Goal: Task Accomplishment & Management: Manage account settings

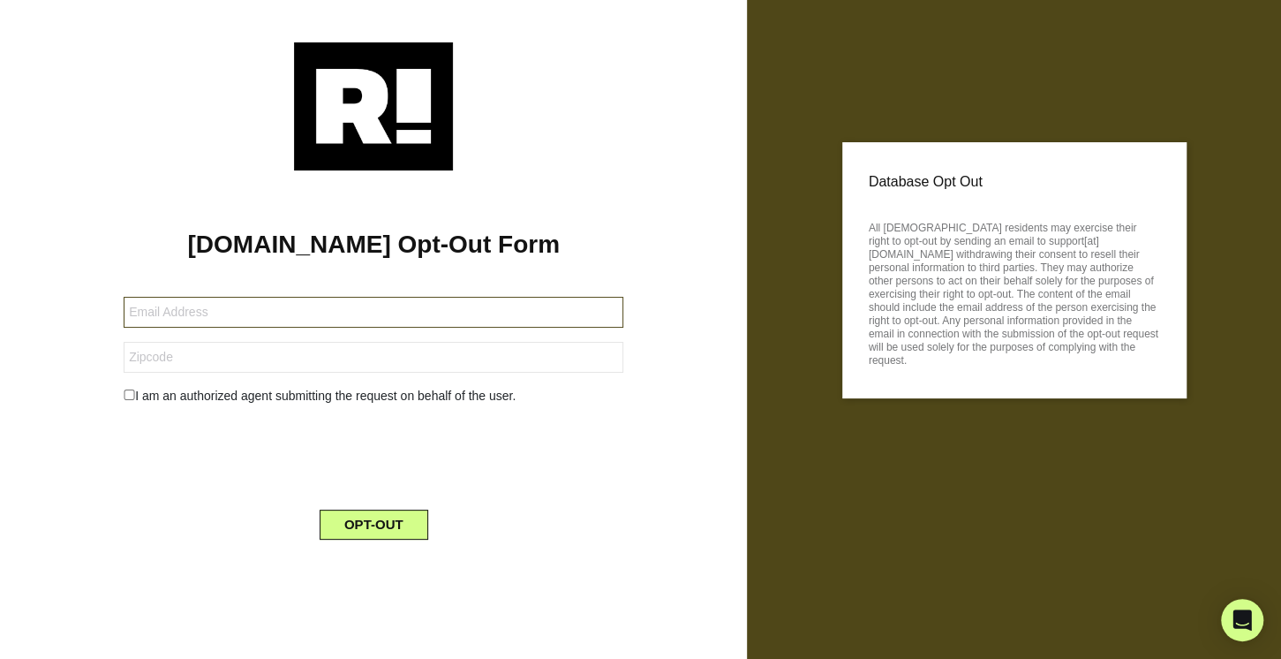
click at [264, 317] on input "text" at bounding box center [374, 312] width 500 height 31
type input "[EMAIL_ADDRESS][DOMAIN_NAME]"
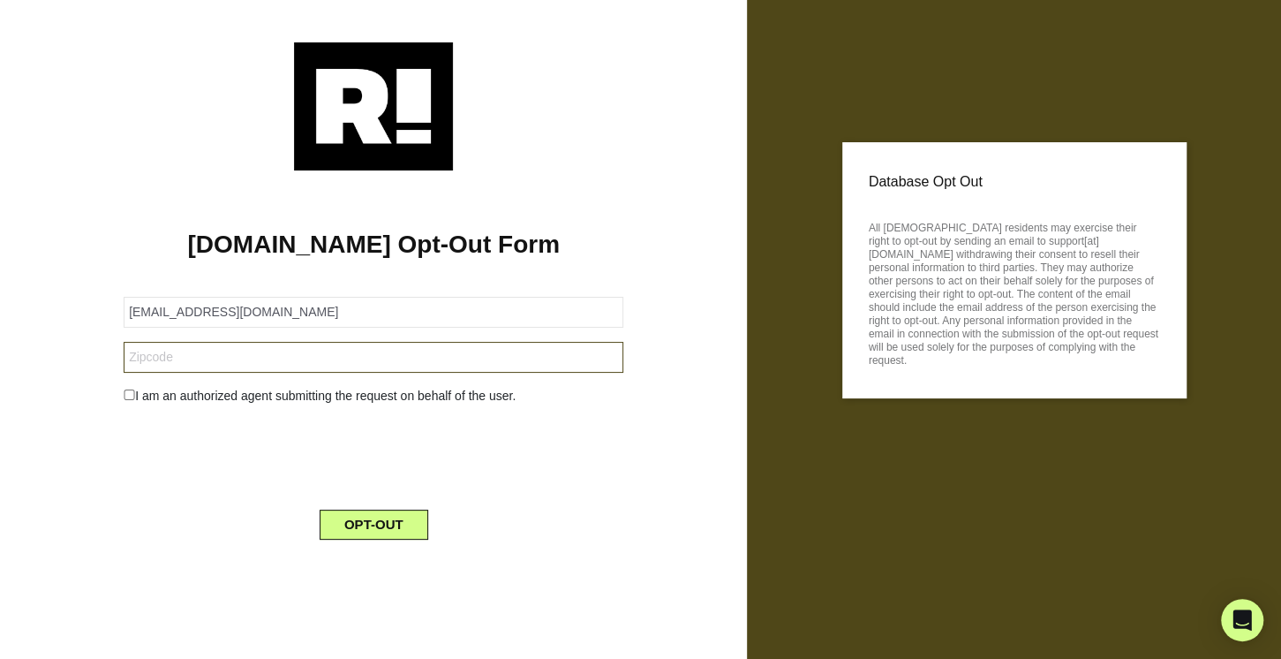
click at [162, 350] on input "text" at bounding box center [374, 357] width 500 height 31
type input "07512"
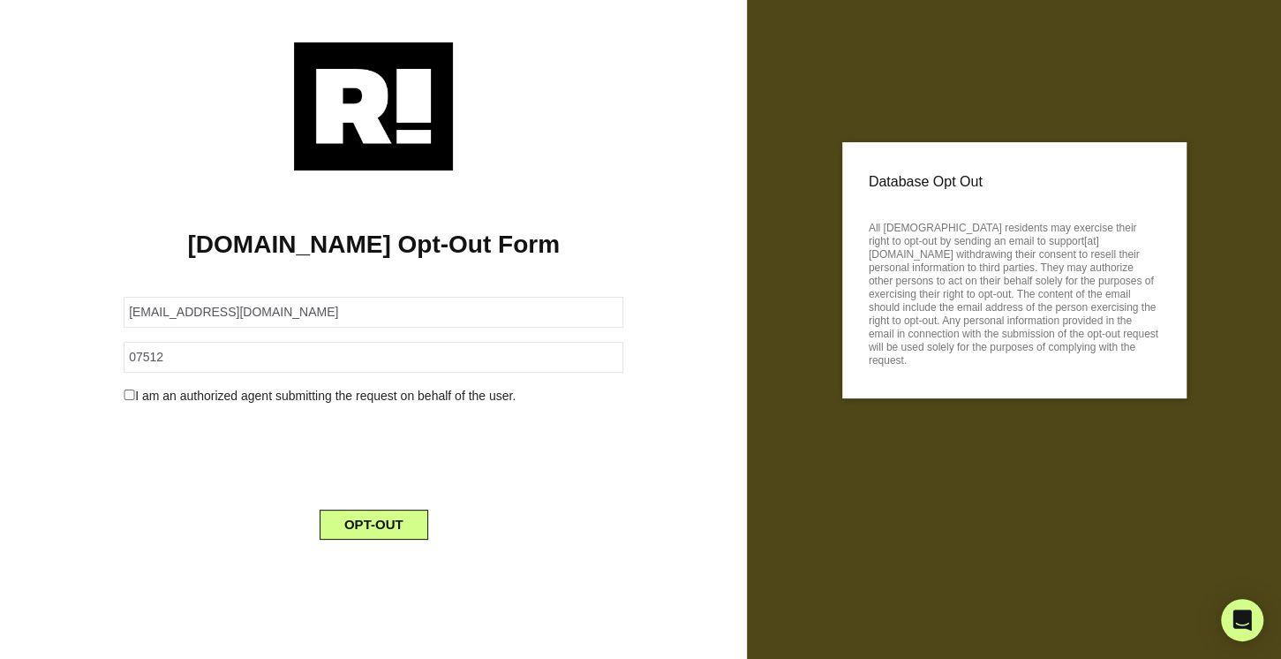
click at [133, 399] on input "checkbox" at bounding box center [129, 394] width 11 height 11
checkbox input "true"
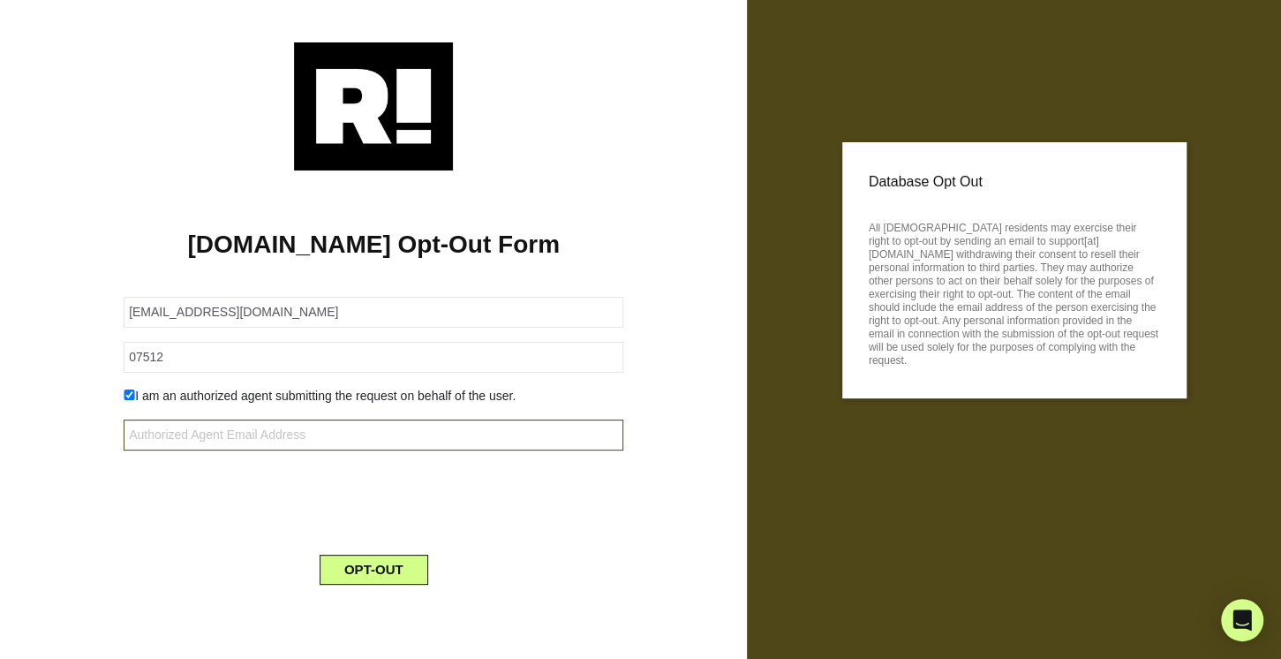
click at [275, 435] on input "text" at bounding box center [374, 434] width 500 height 31
type input "ckr1@aol.com"
click at [164, 538] on div "OPT-OUT" at bounding box center [373, 558] width 526 height 51
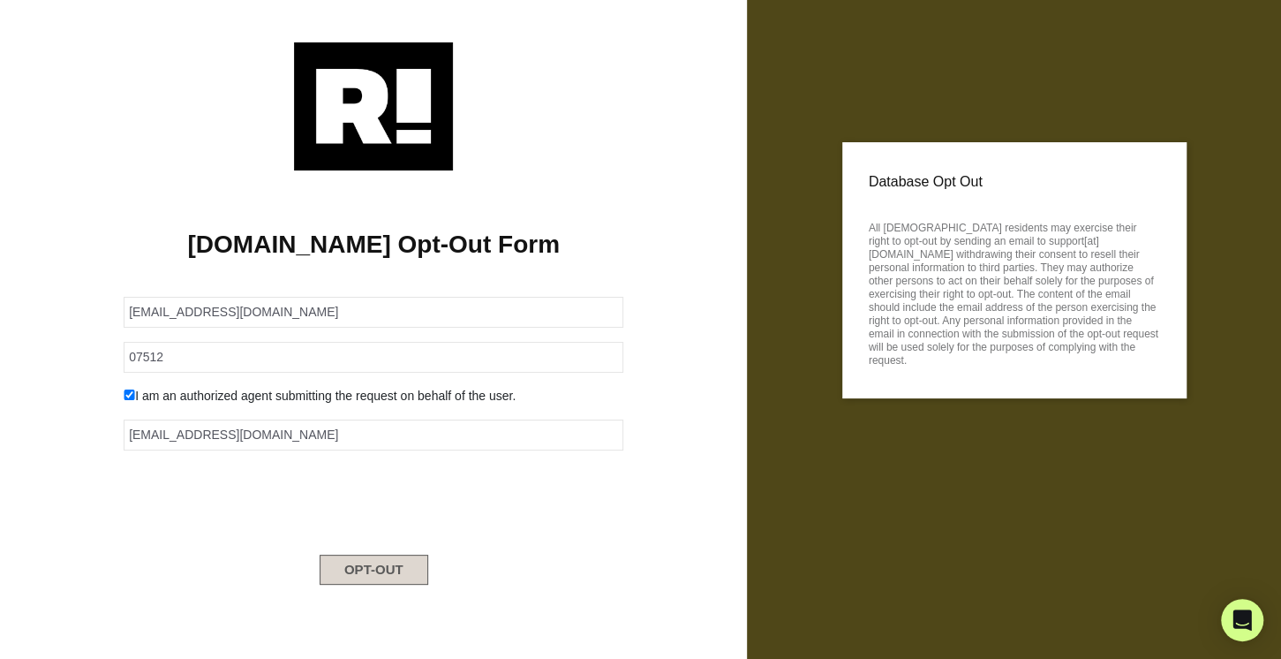
click at [368, 564] on button "OPT-OUT" at bounding box center [374, 569] width 109 height 30
